Goal: Information Seeking & Learning: Learn about a topic

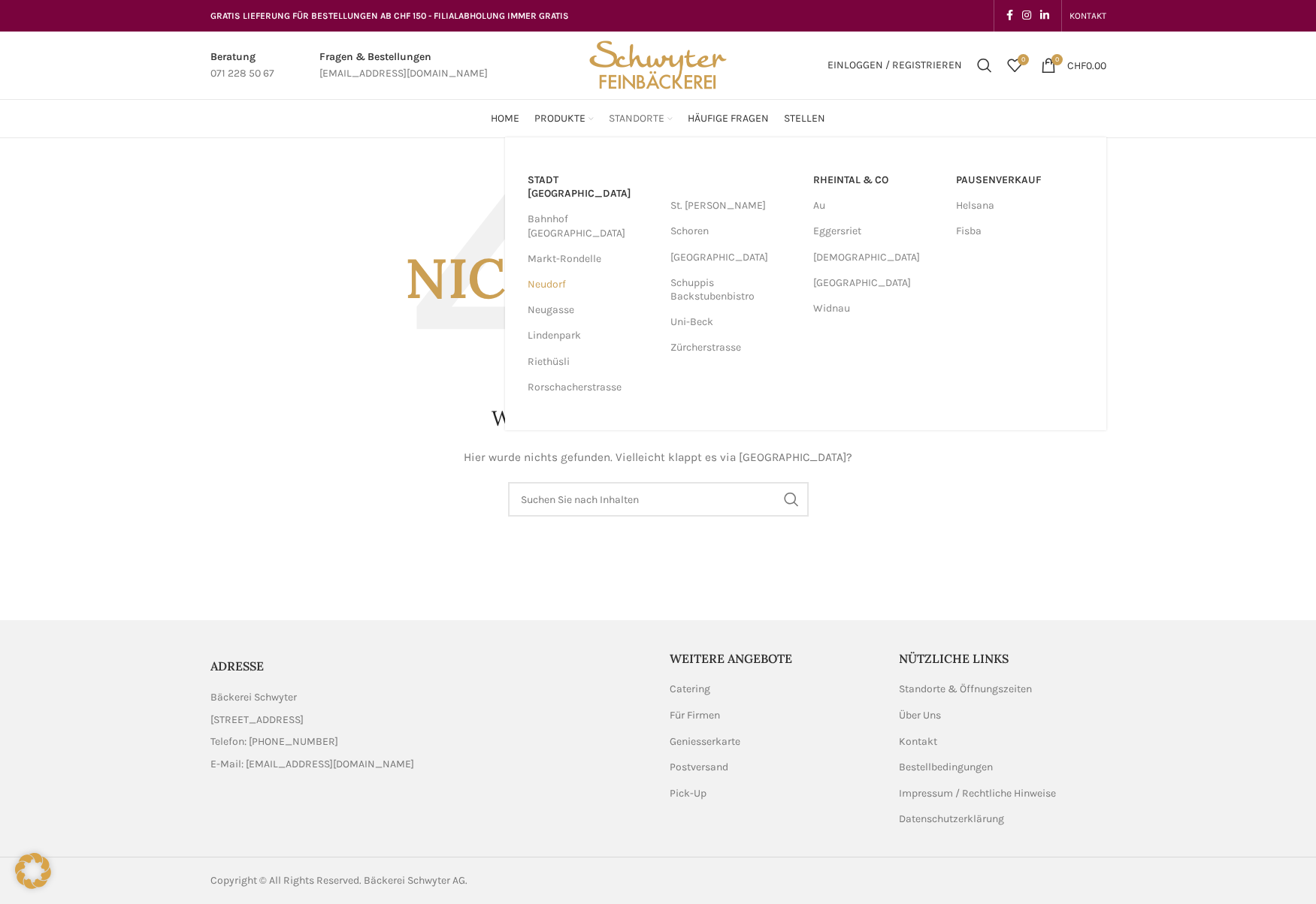
click at [554, 272] on link "Neudorf" at bounding box center [591, 284] width 127 height 25
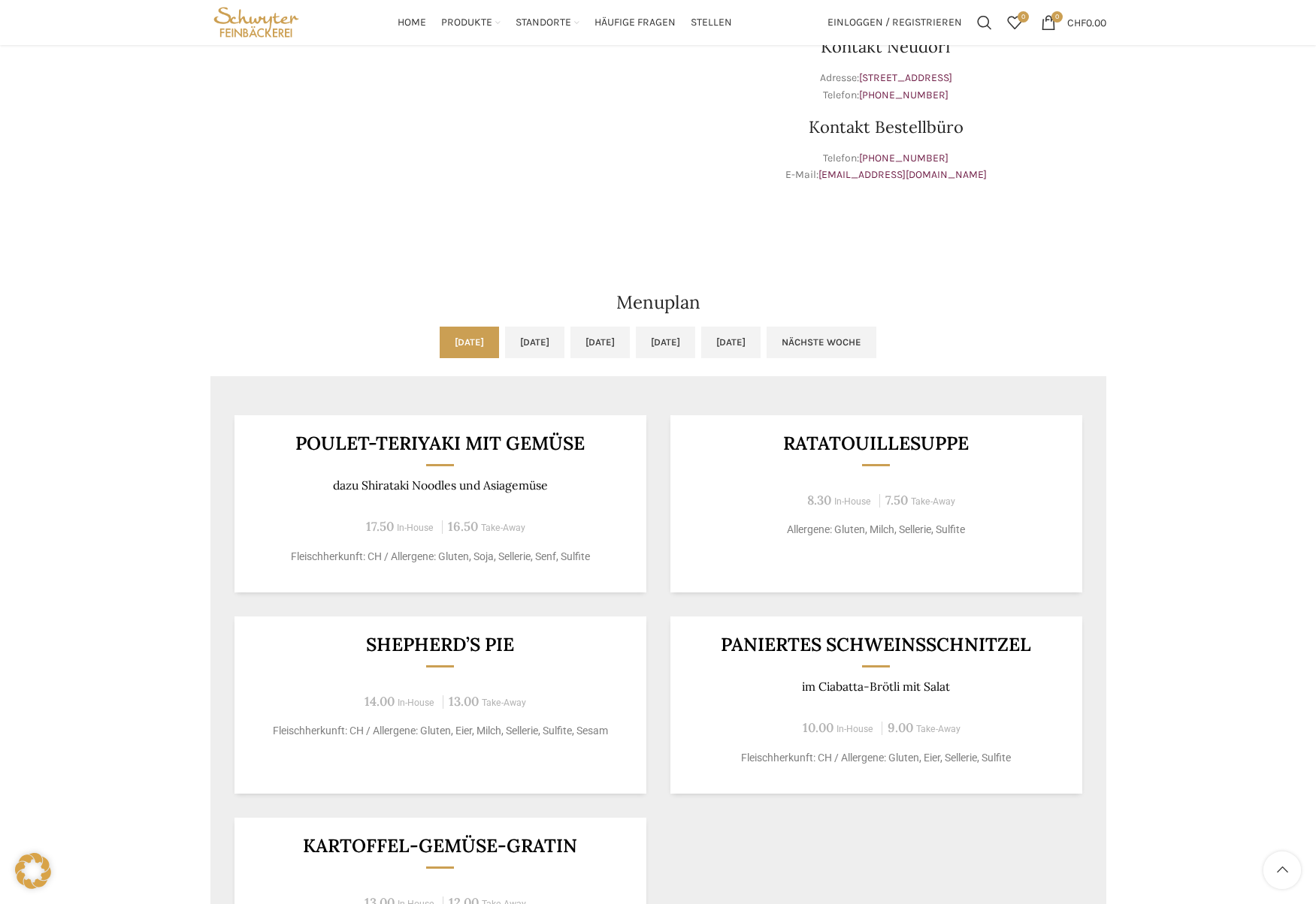
scroll to position [450, 0]
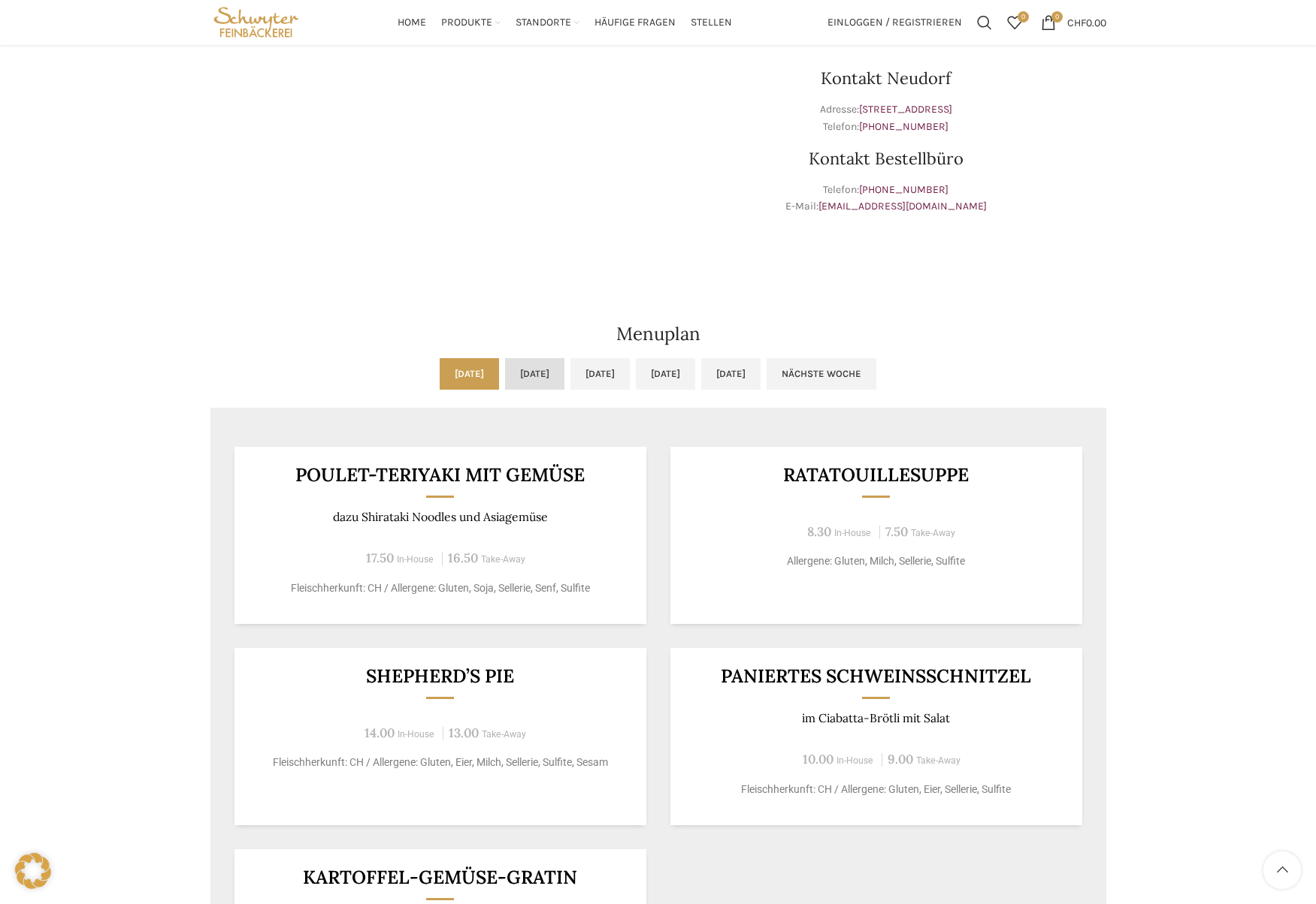
click at [505, 370] on link "[DATE]" at bounding box center [534, 374] width 59 height 31
click at [610, 371] on link "[DATE]" at bounding box center [600, 374] width 59 height 31
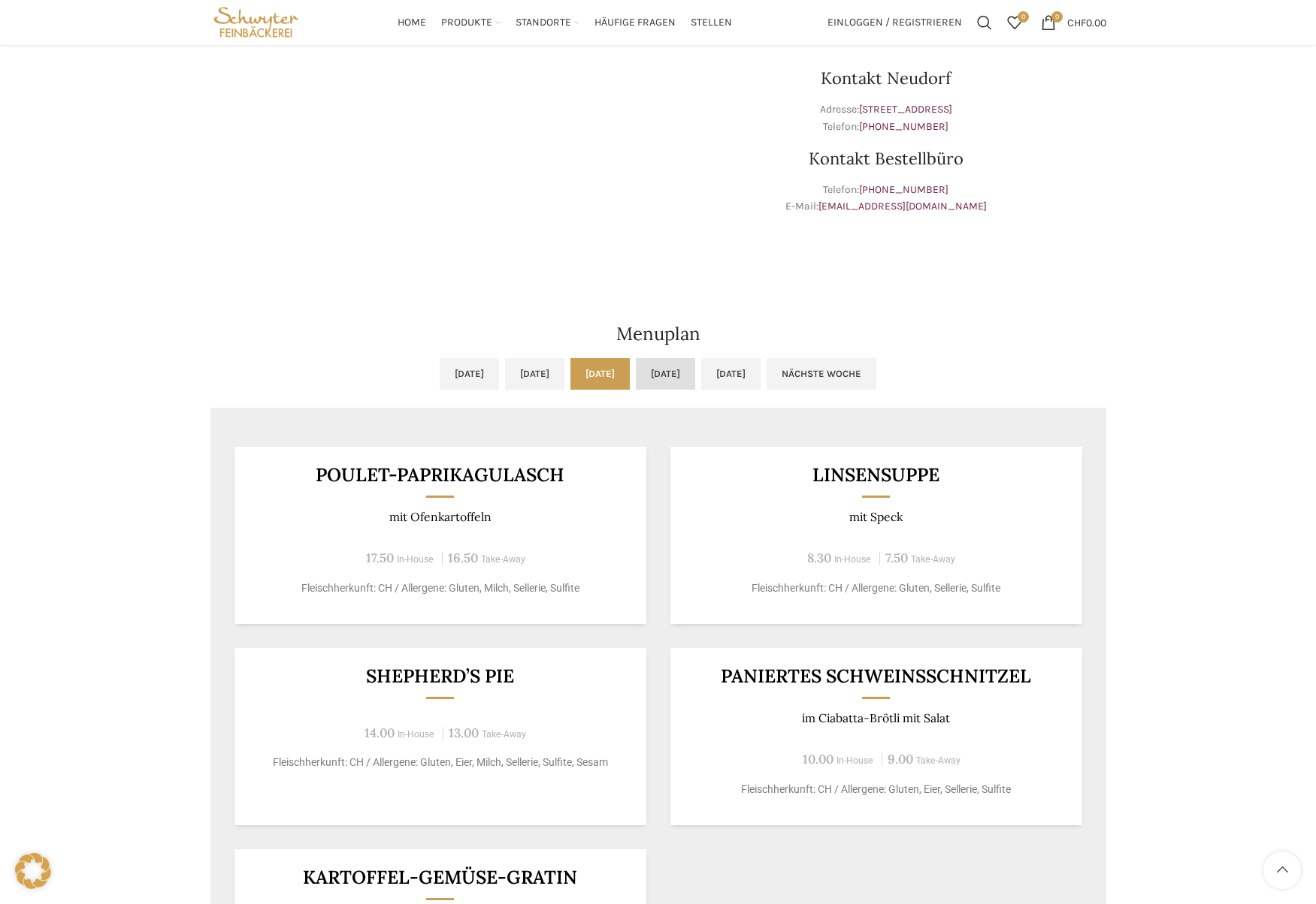
click at [695, 365] on link "[DATE]" at bounding box center [665, 374] width 59 height 31
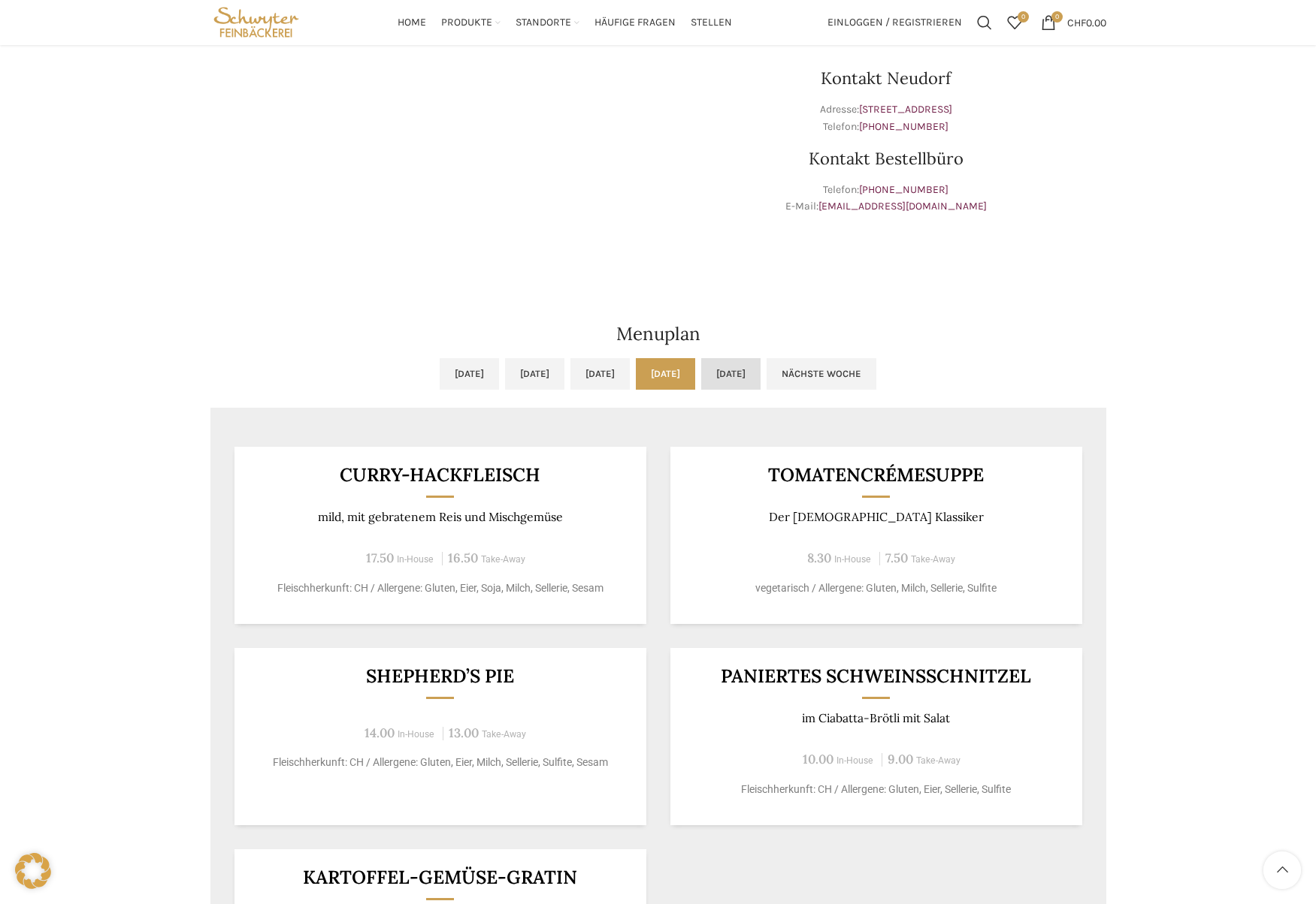
click at [760, 371] on link "[DATE]" at bounding box center [730, 374] width 59 height 31
click at [695, 373] on link "[DATE]" at bounding box center [665, 374] width 59 height 31
click at [597, 371] on link "[DATE]" at bounding box center [600, 374] width 59 height 31
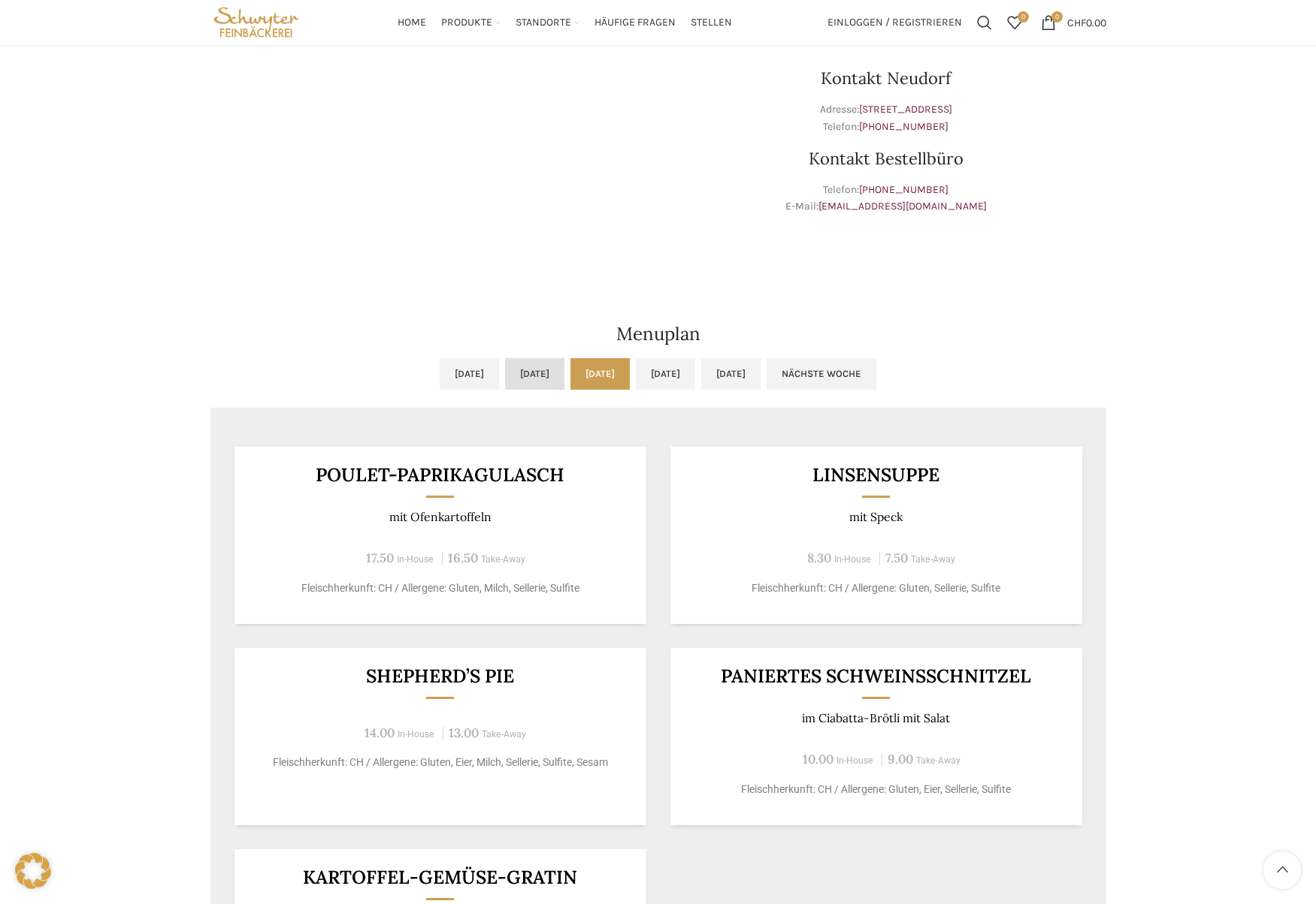
click at [505, 371] on link "[DATE]" at bounding box center [534, 374] width 59 height 31
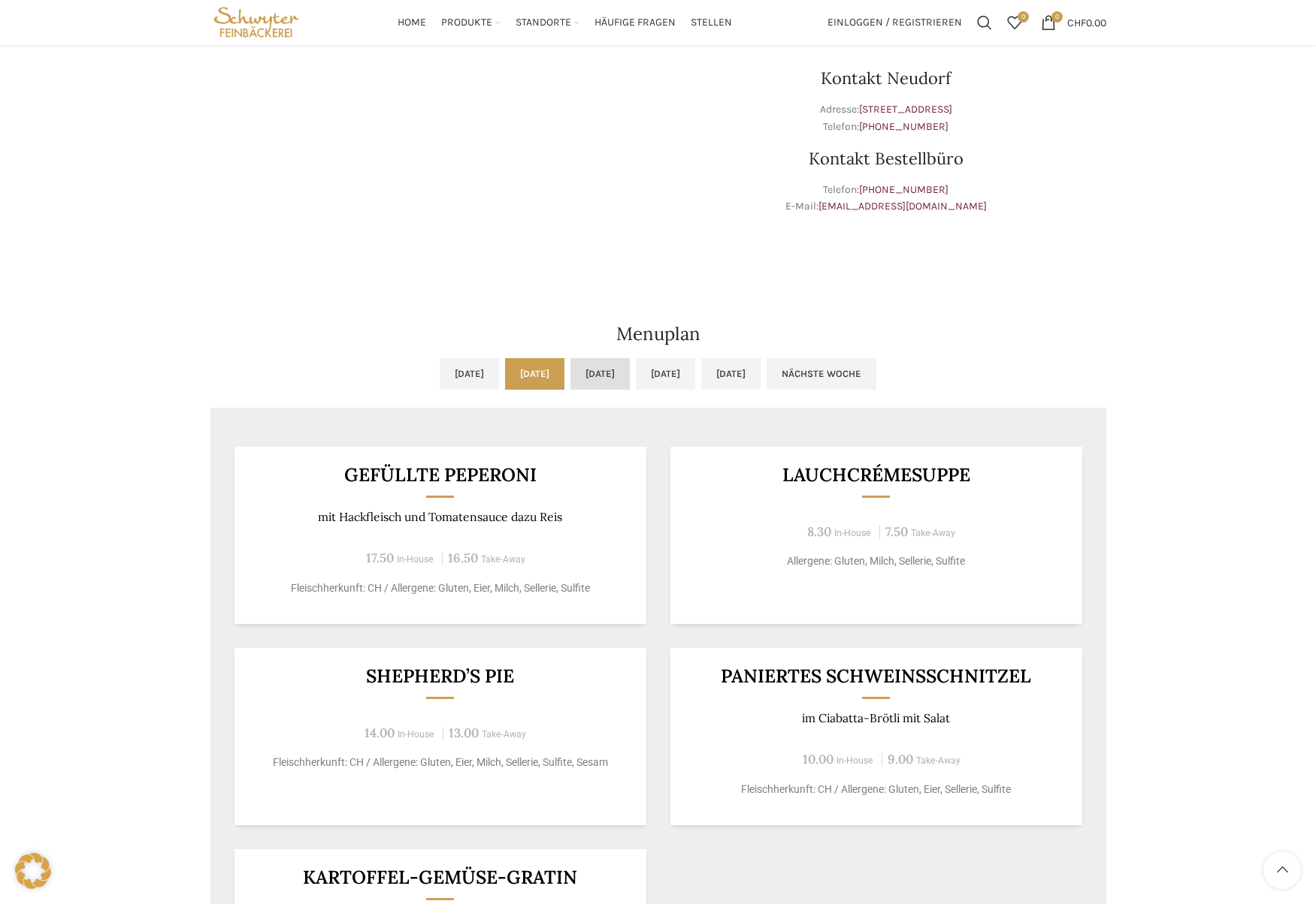
click at [582, 371] on link "[DATE]" at bounding box center [600, 374] width 59 height 31
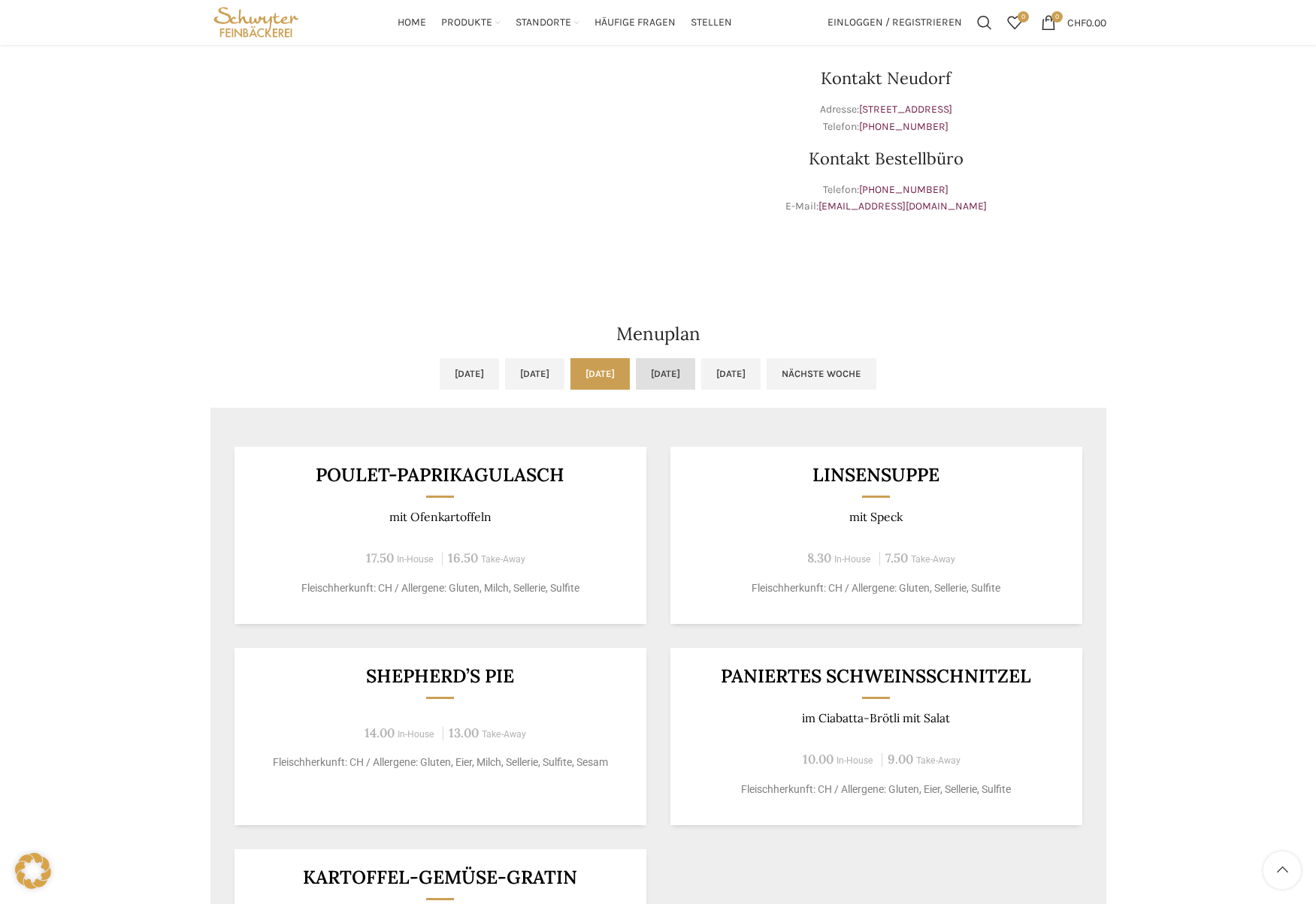
click at [695, 370] on link "[DATE]" at bounding box center [665, 374] width 59 height 31
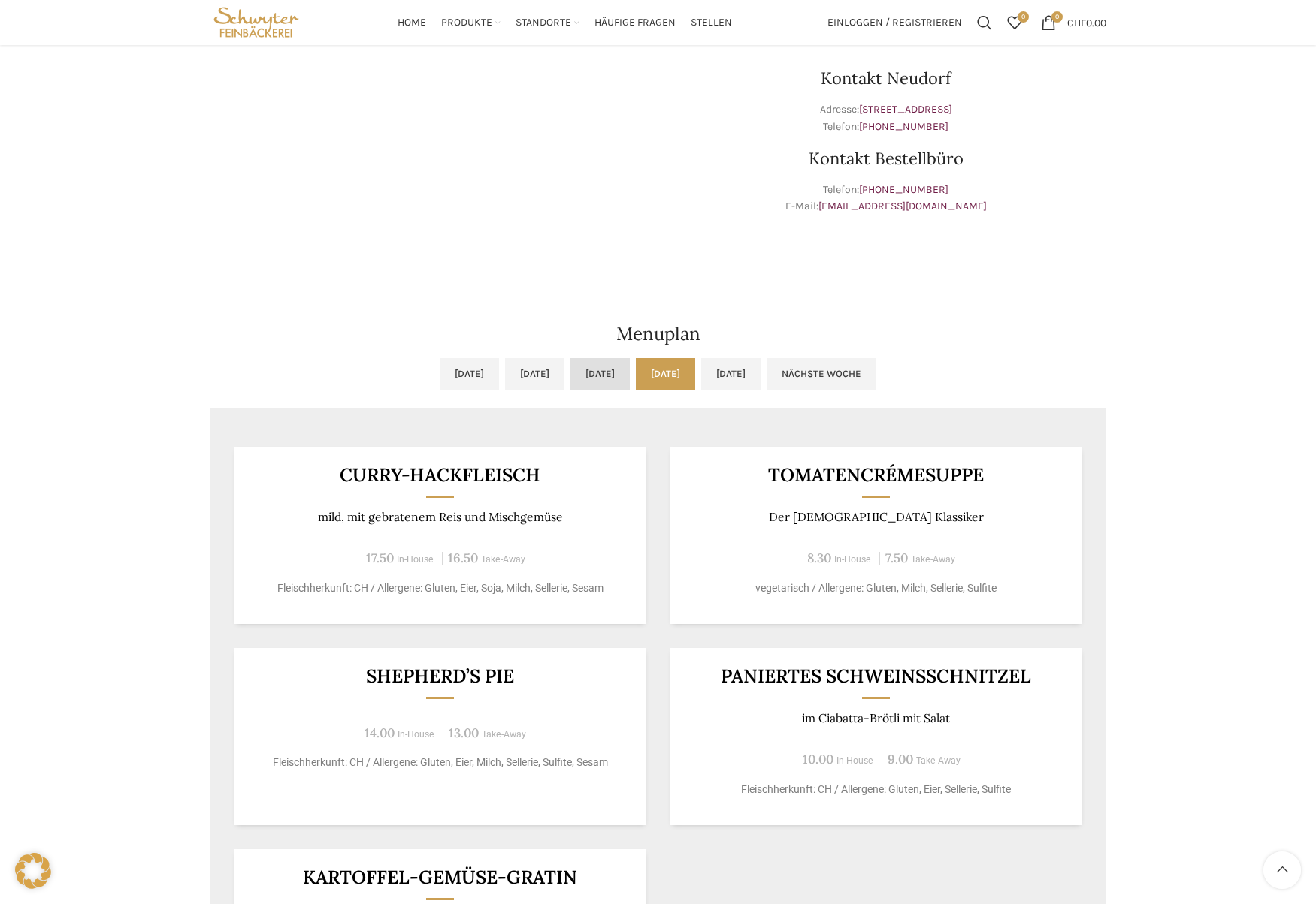
click at [607, 374] on link "[DATE]" at bounding box center [600, 374] width 59 height 31
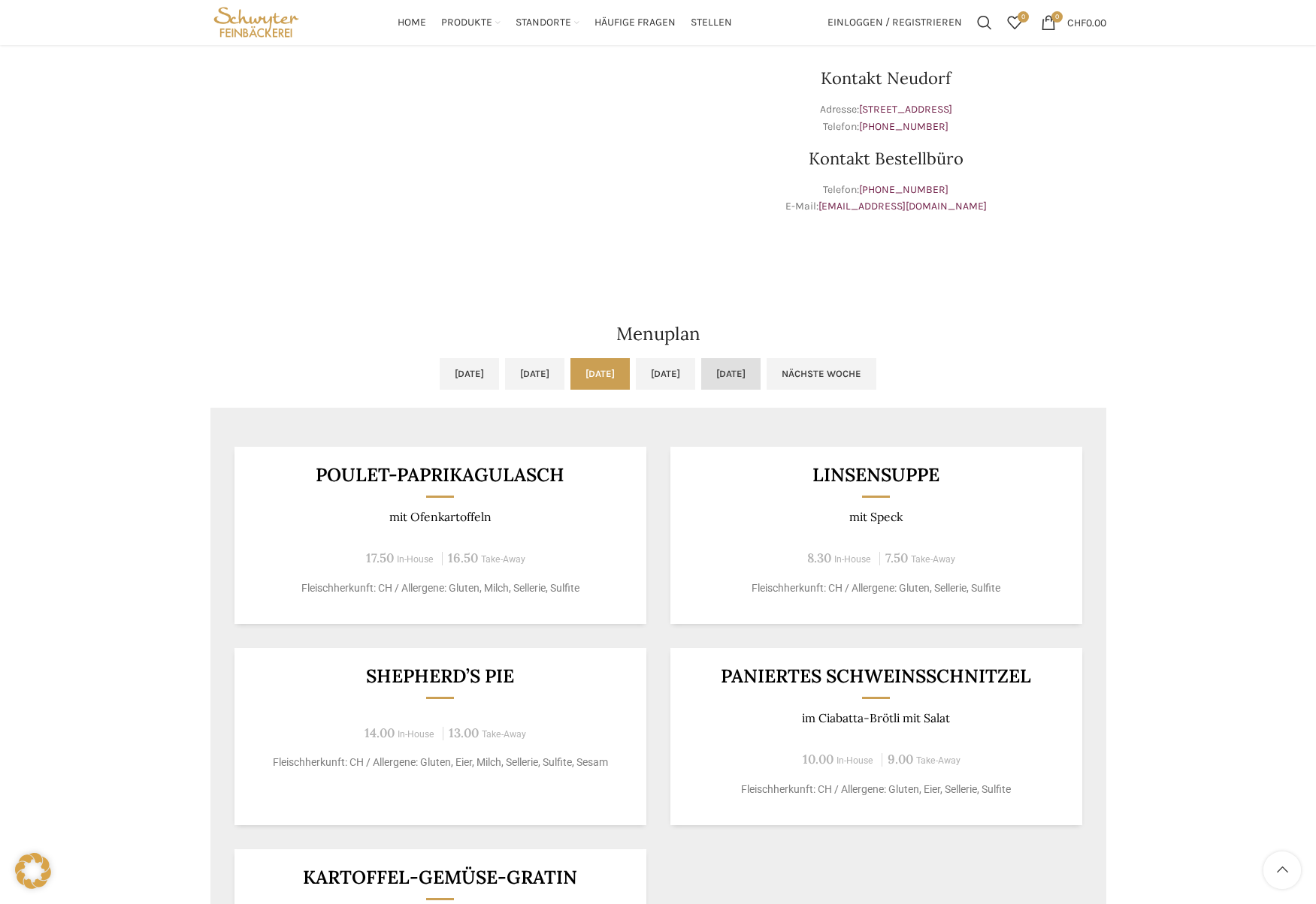
click at [760, 369] on link "[DATE]" at bounding box center [730, 374] width 59 height 31
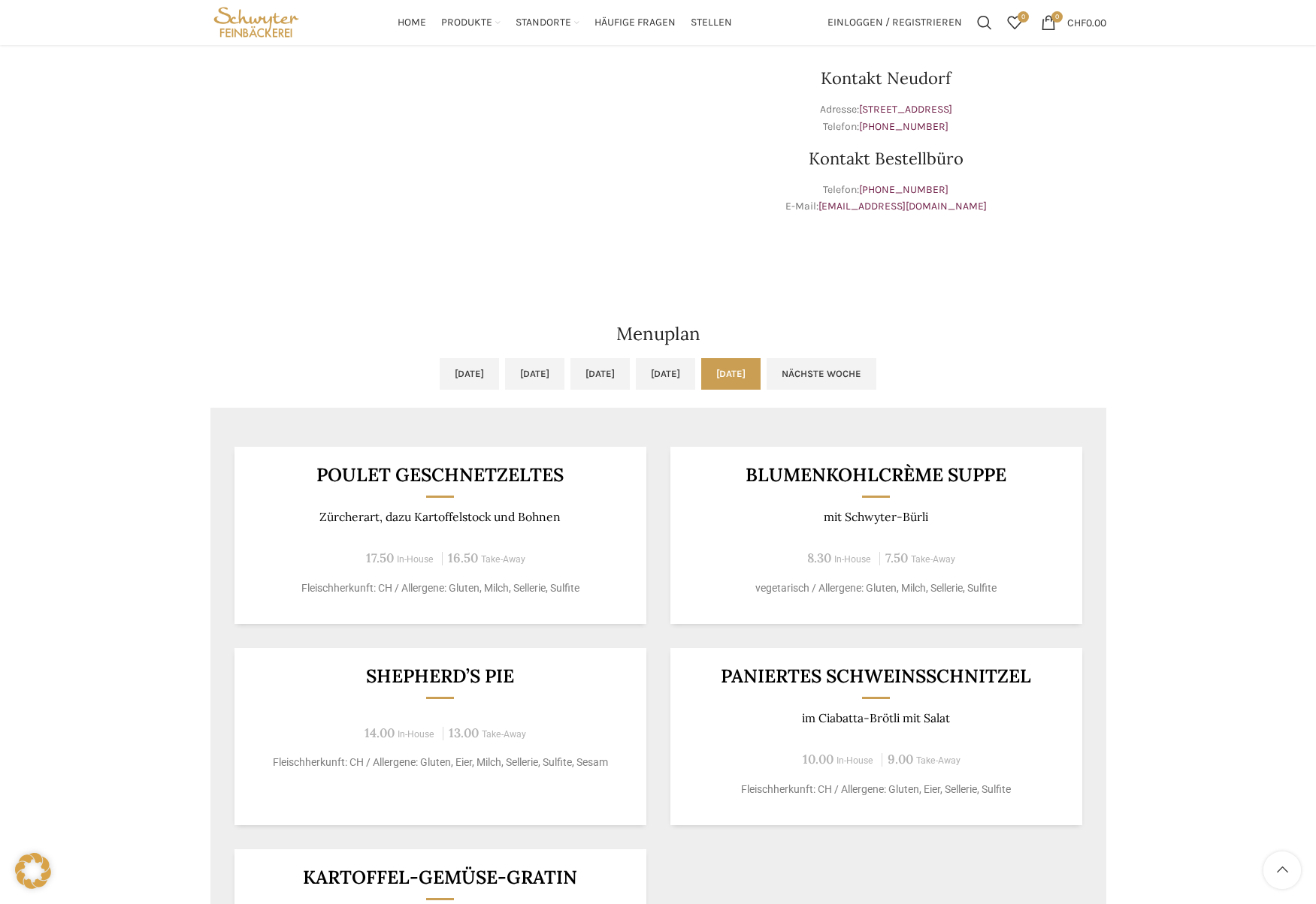
click at [876, 368] on link "Nächste Woche" at bounding box center [821, 374] width 110 height 31
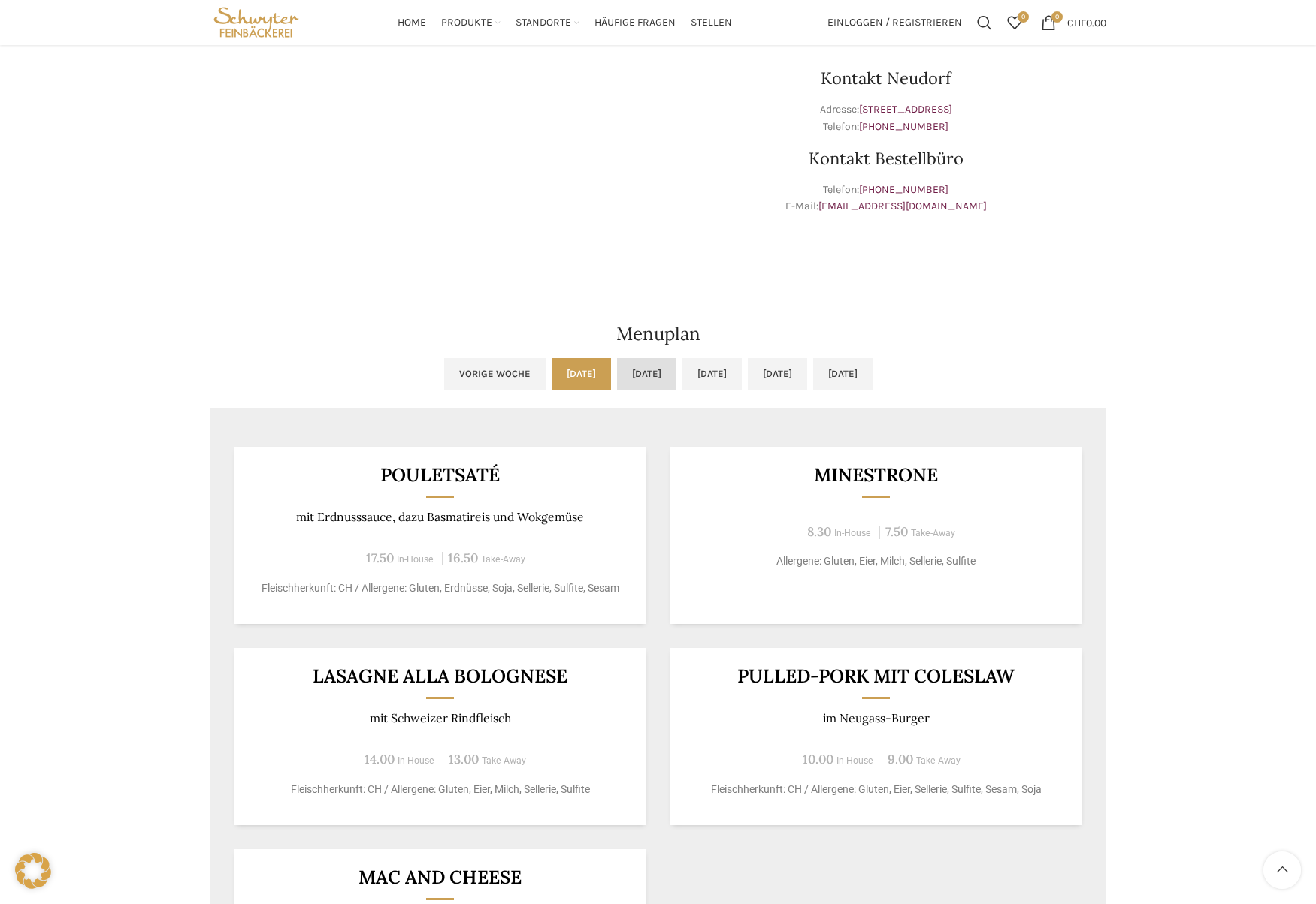
click at [617, 371] on link "[DATE]" at bounding box center [646, 374] width 59 height 31
click at [734, 368] on link "[DATE]" at bounding box center [712, 374] width 59 height 31
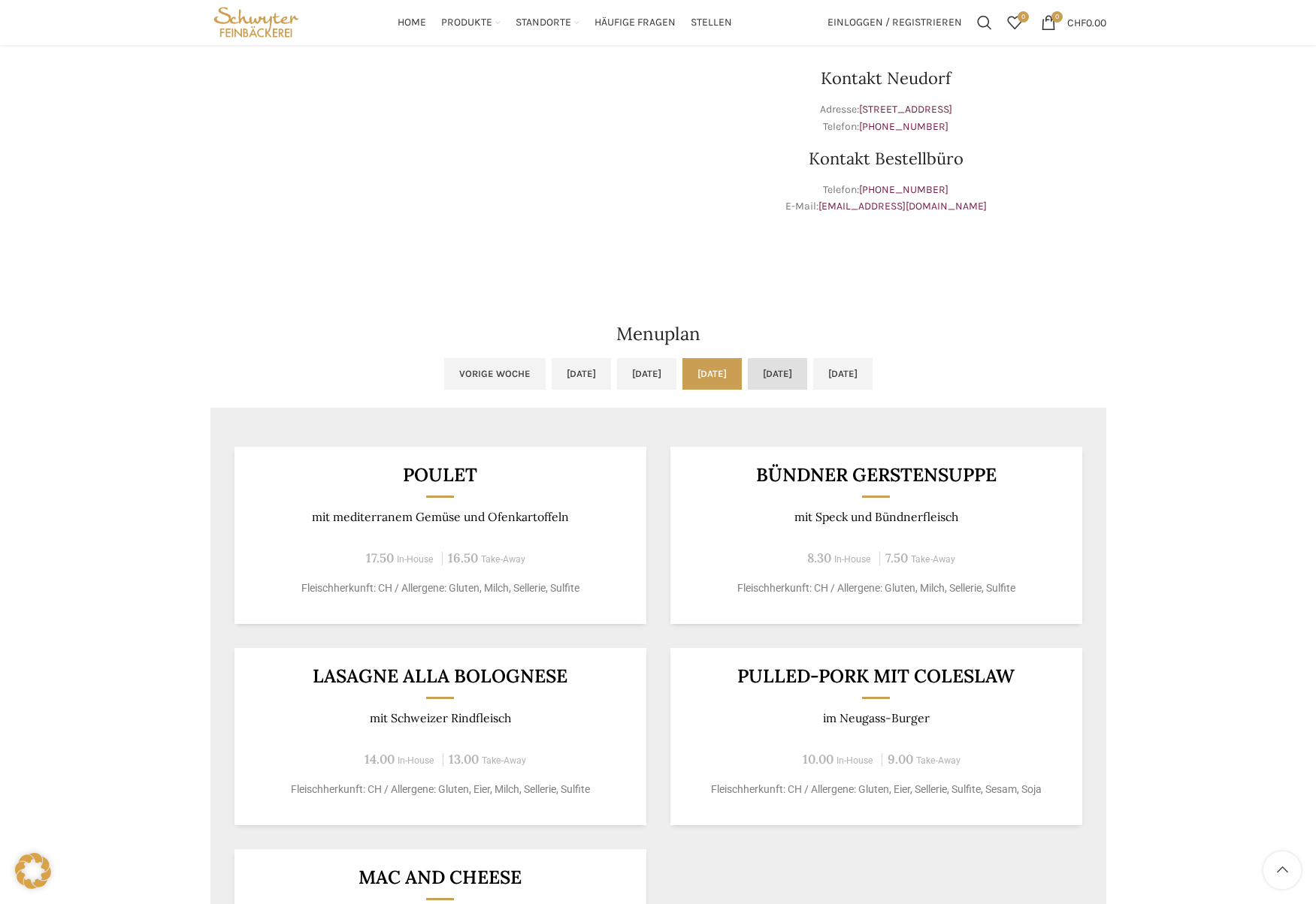
click at [807, 369] on link "[DATE]" at bounding box center [777, 374] width 59 height 31
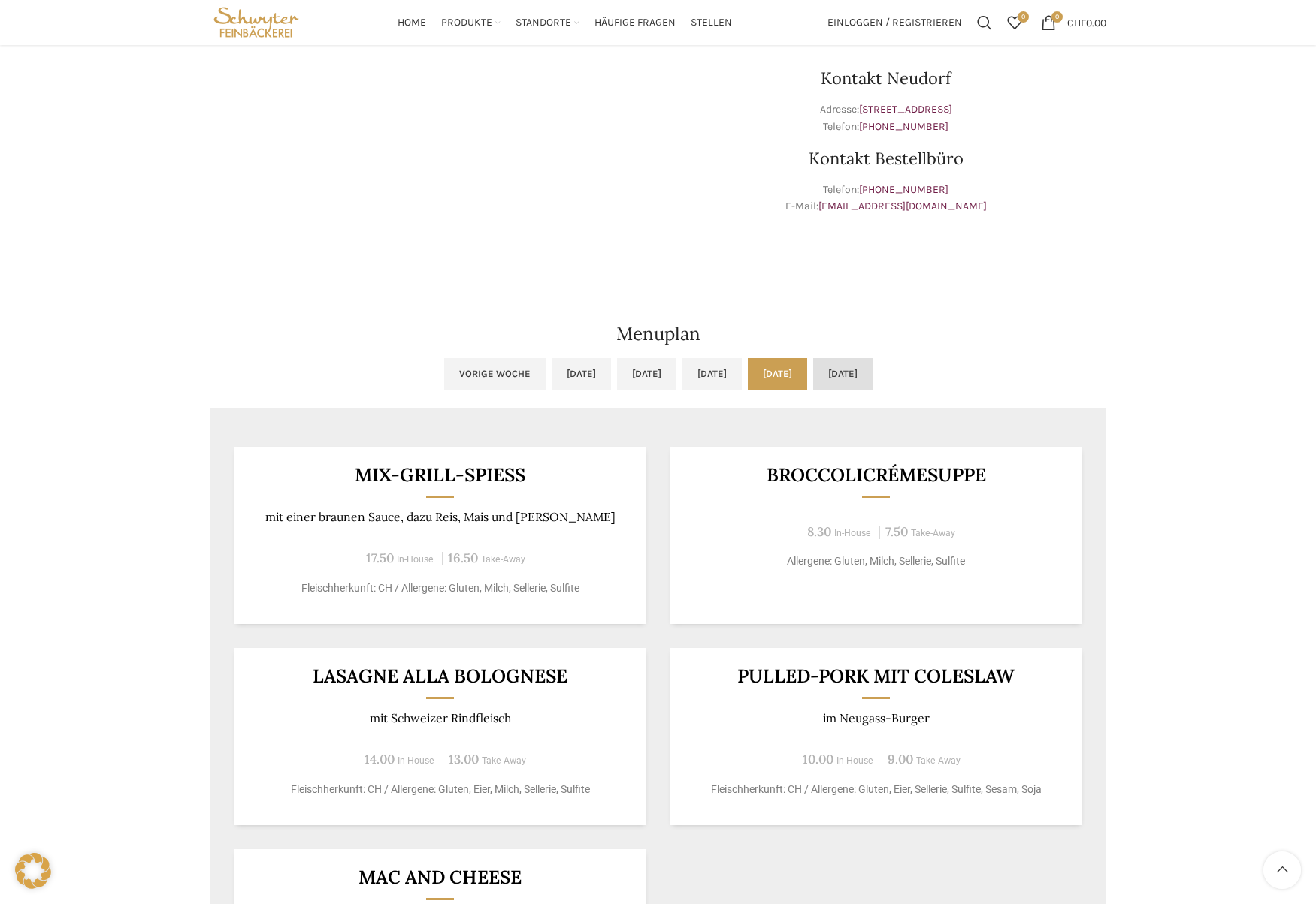
click at [872, 369] on link "[DATE]" at bounding box center [842, 374] width 59 height 31
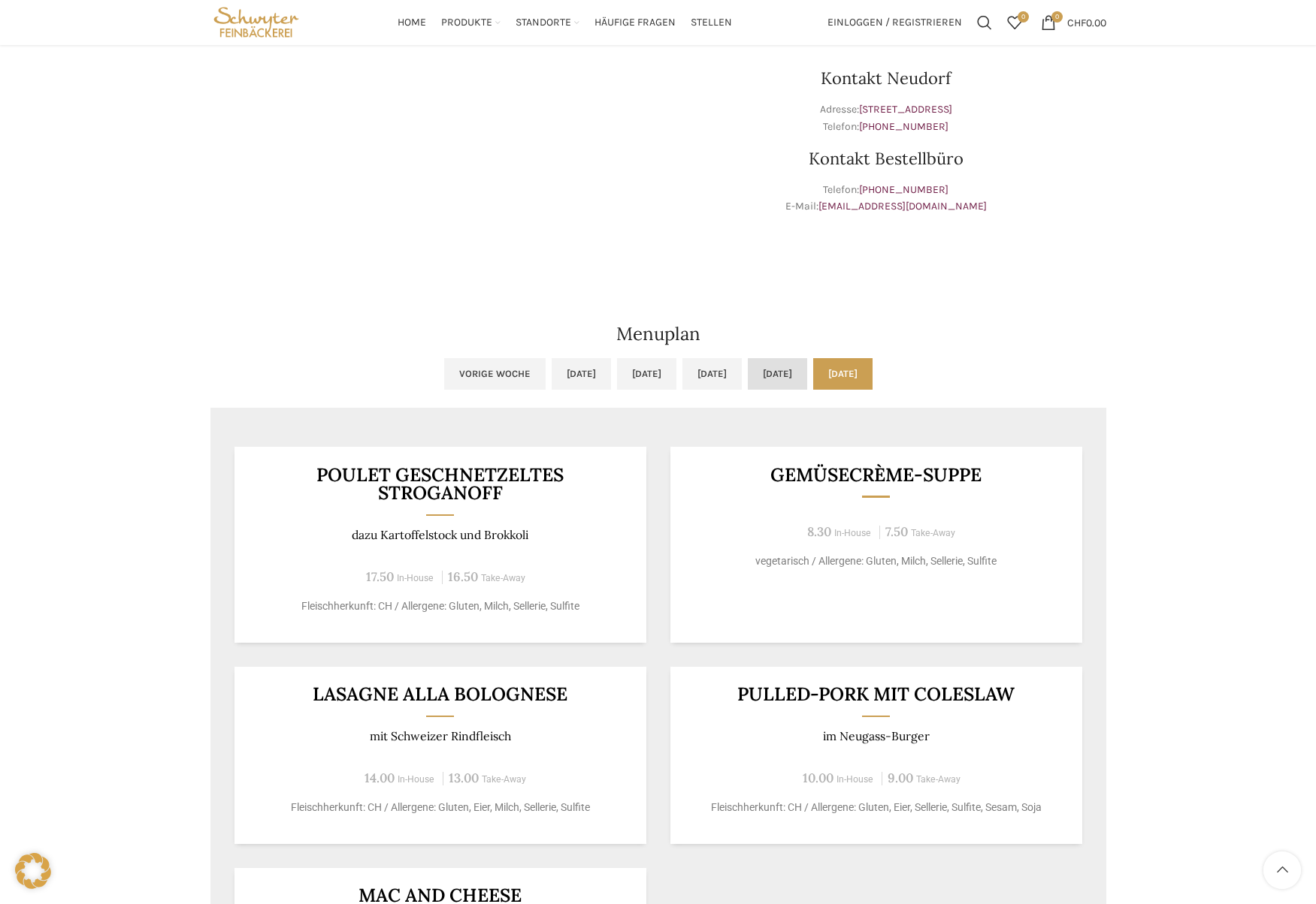
click at [807, 374] on link "[DATE]" at bounding box center [777, 374] width 59 height 31
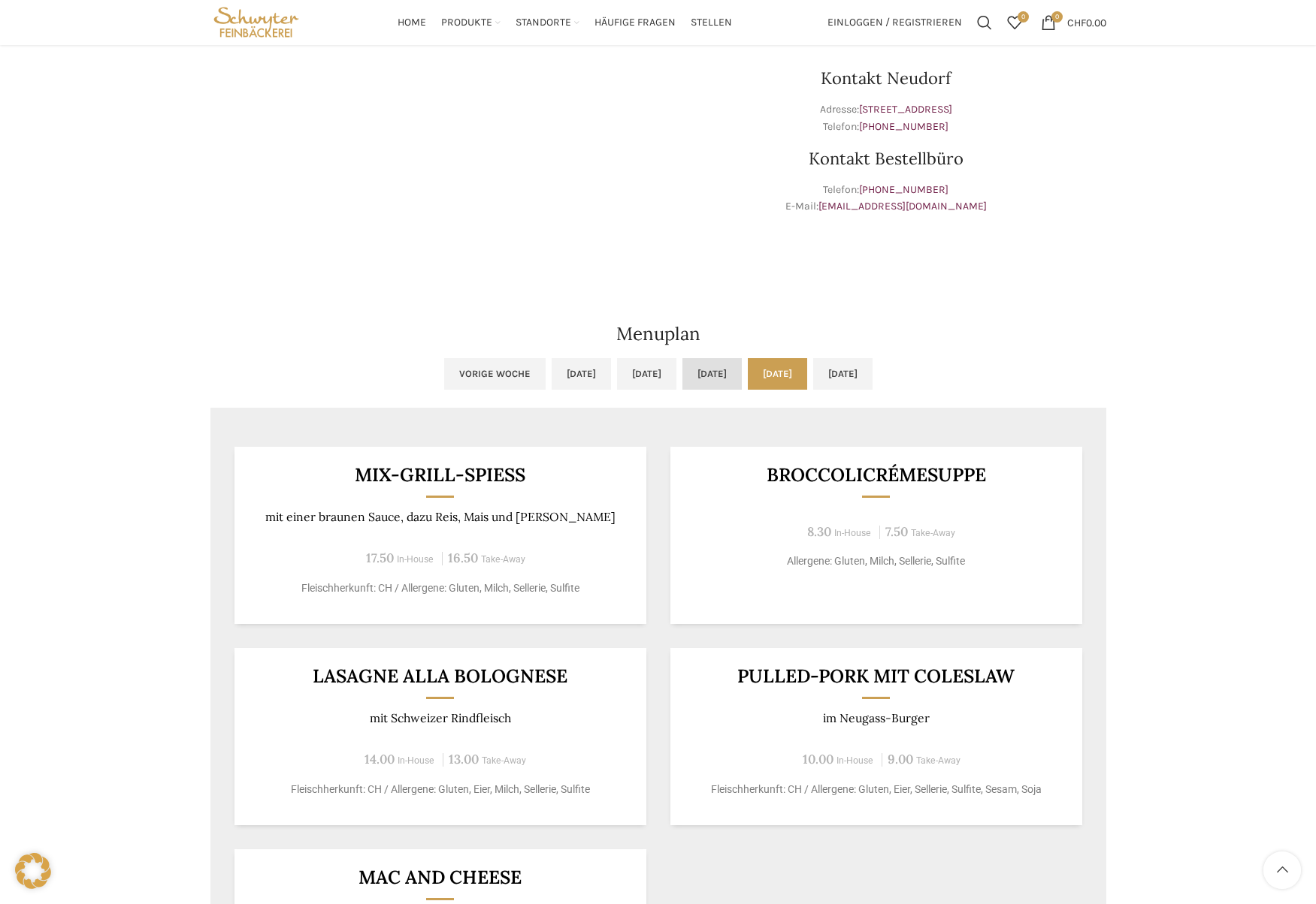
click at [716, 373] on link "[DATE]" at bounding box center [712, 374] width 59 height 31
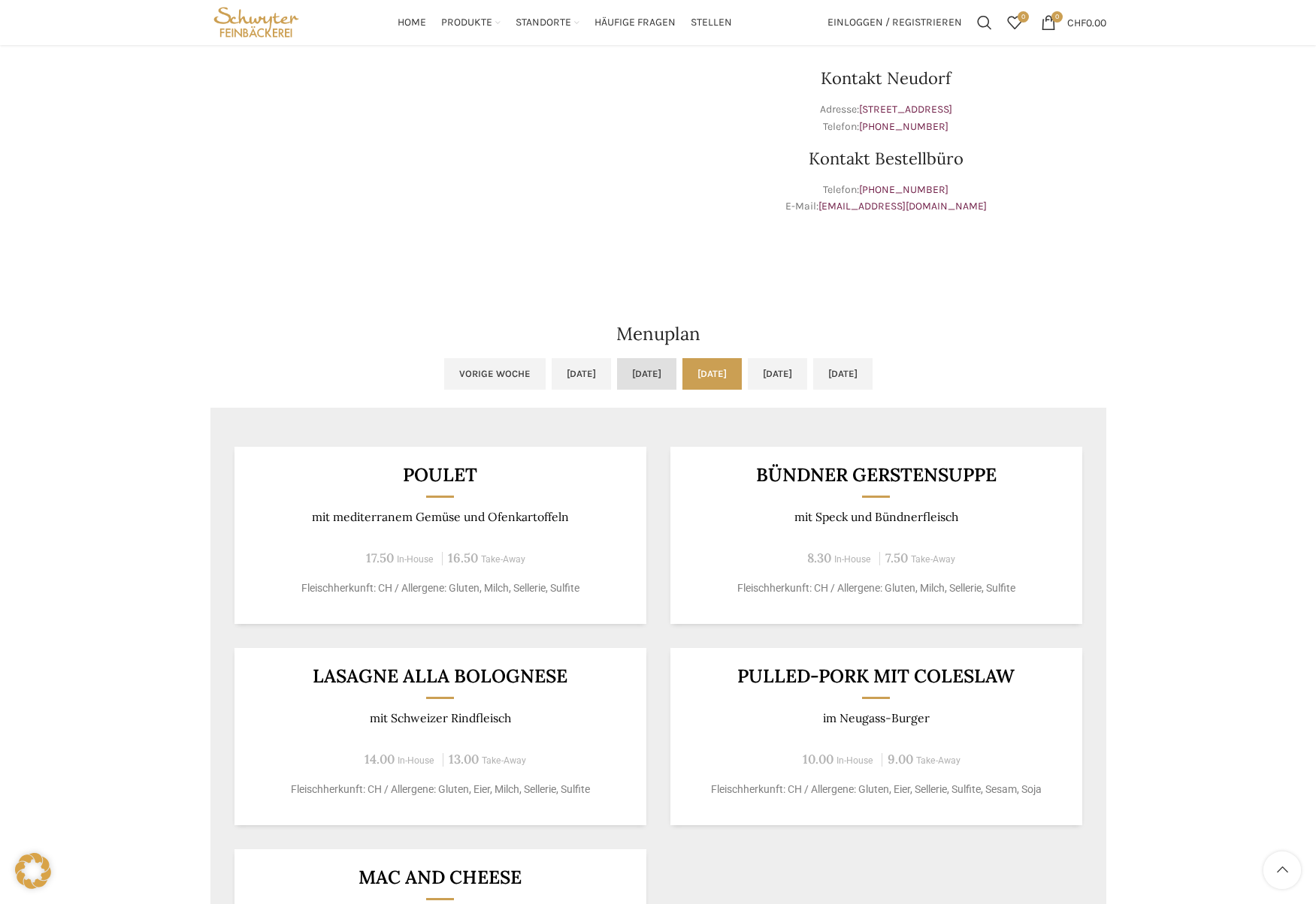
click at [617, 369] on link "[DATE]" at bounding box center [646, 374] width 59 height 31
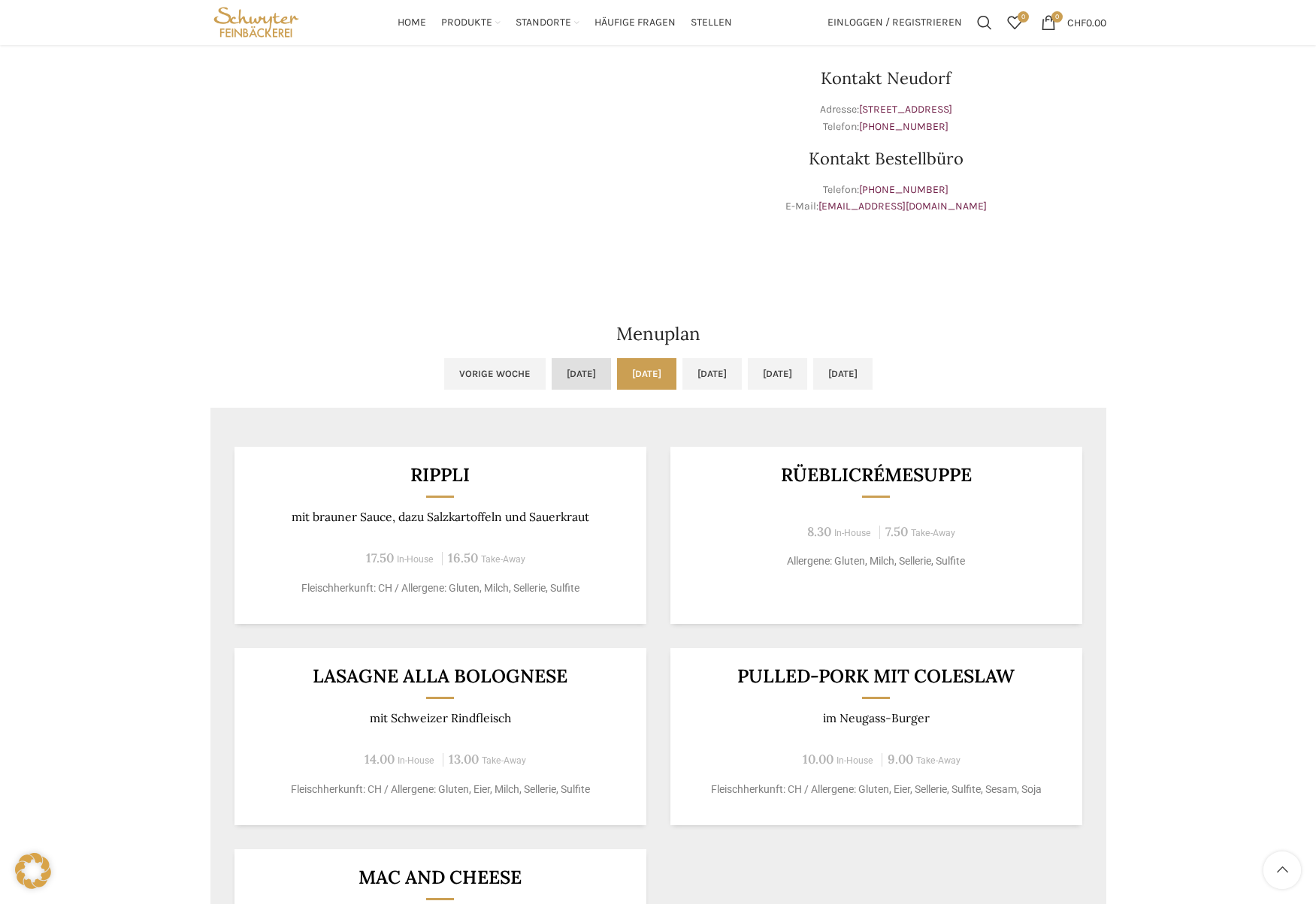
click at [551, 371] on link "[DATE]" at bounding box center [580, 374] width 59 height 31
